Goal: Transaction & Acquisition: Obtain resource

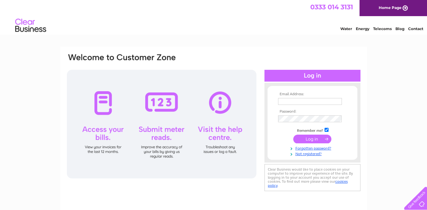
type input "[EMAIL_ADDRESS][DOMAIN_NAME]"
click at [305, 138] on input "submit" at bounding box center [312, 138] width 38 height 9
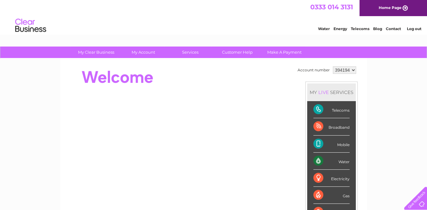
click at [353, 68] on select "394194 425084" at bounding box center [344, 69] width 23 height 7
select select "425084"
click at [333, 66] on select "394194 425084" at bounding box center [344, 69] width 23 height 7
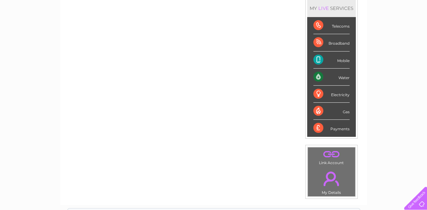
scroll to position [93, 0]
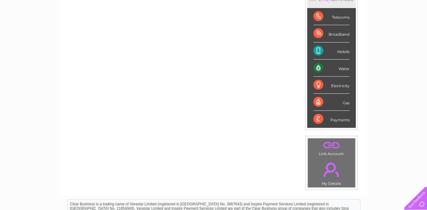
click at [314, 15] on div "Telecoms" at bounding box center [332, 16] width 36 height 17
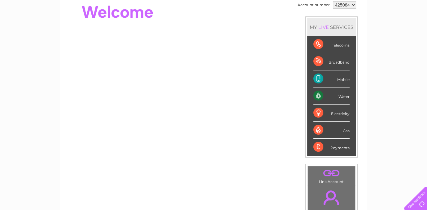
scroll to position [31, 0]
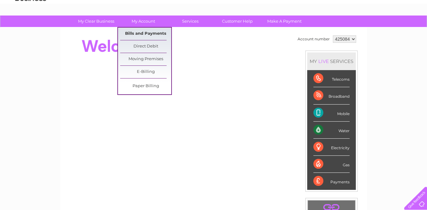
click at [144, 31] on link "Bills and Payments" at bounding box center [145, 34] width 51 height 12
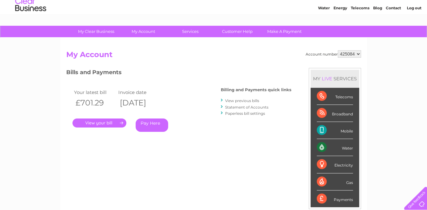
scroll to position [31, 0]
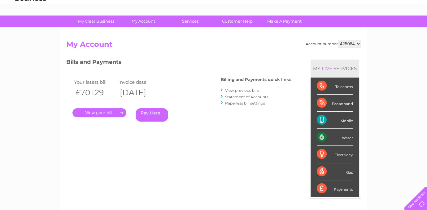
click at [86, 110] on link "." at bounding box center [99, 112] width 54 height 9
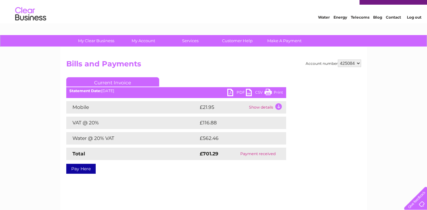
scroll to position [31, 0]
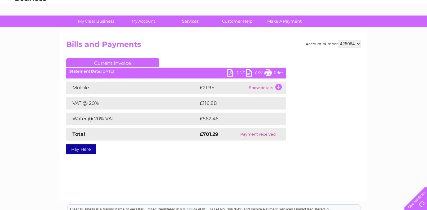
click at [272, 88] on td "Show details" at bounding box center [267, 87] width 39 height 12
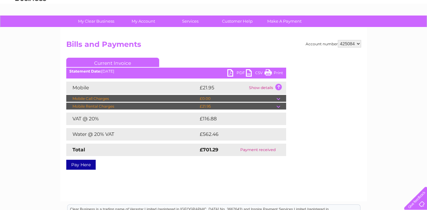
click at [239, 72] on link "PDF" at bounding box center [236, 73] width 19 height 9
